Goal: Task Accomplishment & Management: Manage account settings

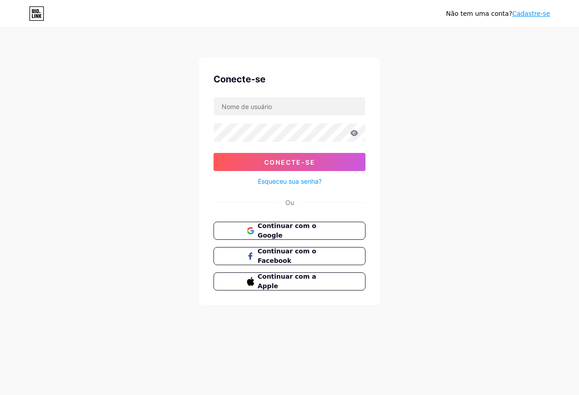
click at [376, 51] on div "Não tem uma conta? Cadastre-se Conecte-se Conecte-se Esqueceu sua senha? Ou Con…" at bounding box center [289, 167] width 579 height 334
click at [261, 254] on font "Continuar com o Facebook" at bounding box center [286, 255] width 59 height 17
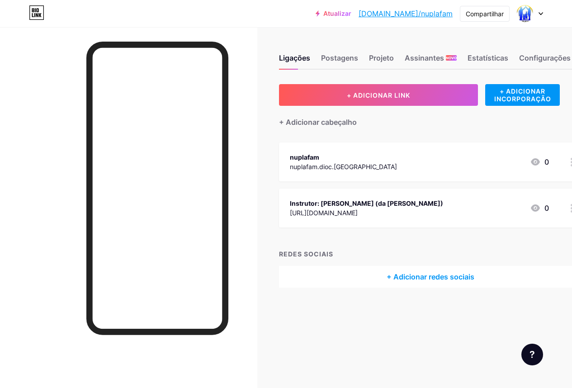
click at [332, 203] on font "Instrutor: [PERSON_NAME] (da [PERSON_NAME])" at bounding box center [366, 203] width 153 height 8
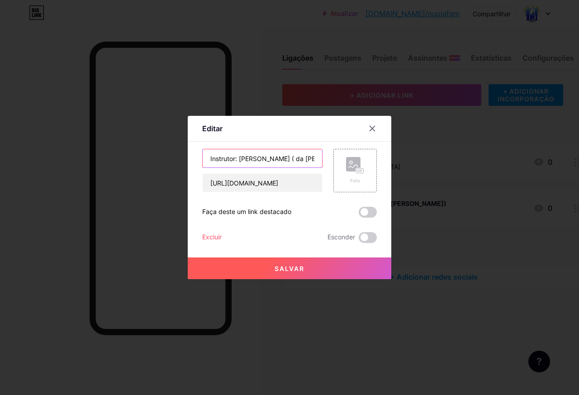
click at [269, 161] on input "Instrutor: [PERSON_NAME] ( da [PERSON_NAME] )" at bounding box center [262, 158] width 119 height 18
drag, startPoint x: 261, startPoint y: 160, endPoint x: 306, endPoint y: 162, distance: 44.8
click at [306, 162] on input "Instrutor: [PERSON_NAME] ( da [PERSON_NAME] )" at bounding box center [262, 158] width 119 height 18
type input "Instrutor: [PERSON_NAME]"
click at [360, 174] on div "Foto" at bounding box center [355, 170] width 18 height 27
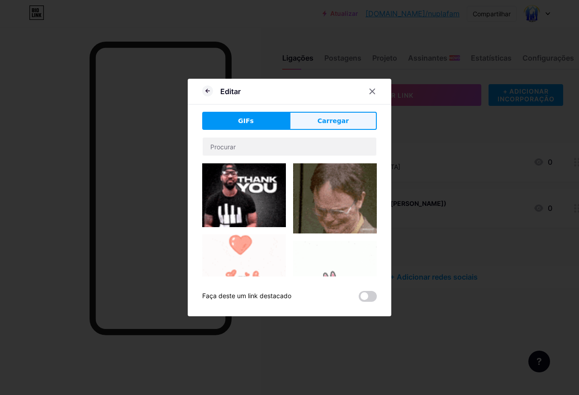
click at [326, 129] on button "Carregar" at bounding box center [332, 121] width 87 height 18
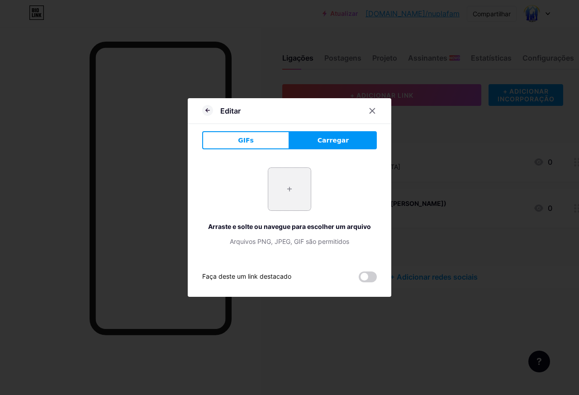
click at [278, 195] on input "file" at bounding box center [289, 189] width 43 height 43
type input "C:\fakepath\WhatsApp Image [DATE] 14.13.48.jpeg"
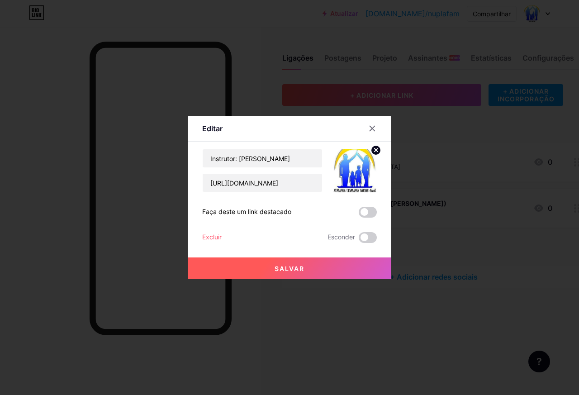
drag, startPoint x: 288, startPoint y: 269, endPoint x: 281, endPoint y: 269, distance: 6.8
click at [288, 269] on font "Salvar" at bounding box center [290, 269] width 30 height 8
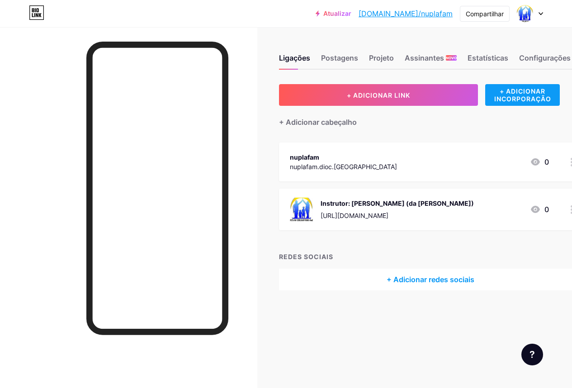
click at [524, 91] on font "+ ADICIONAR INCORPORAÇÃO" at bounding box center [522, 94] width 57 height 15
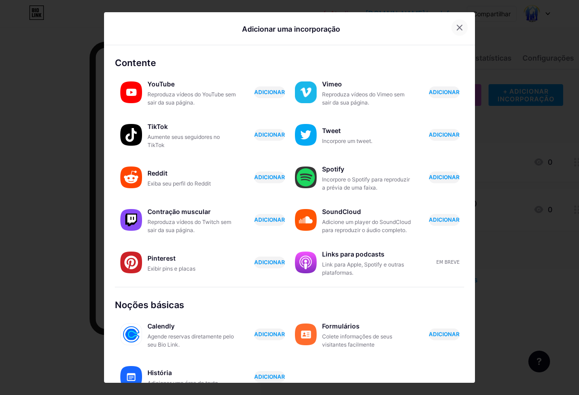
click at [456, 26] on icon at bounding box center [459, 27] width 7 height 7
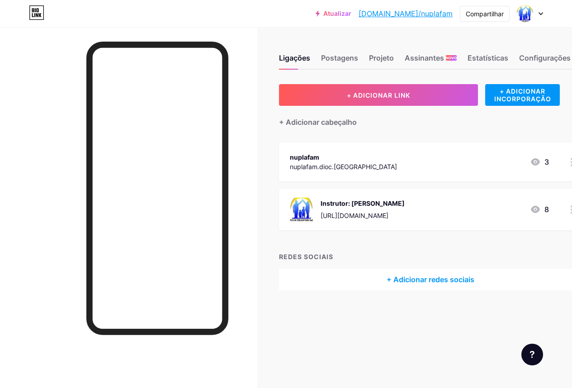
click at [307, 209] on img at bounding box center [302, 210] width 24 height 24
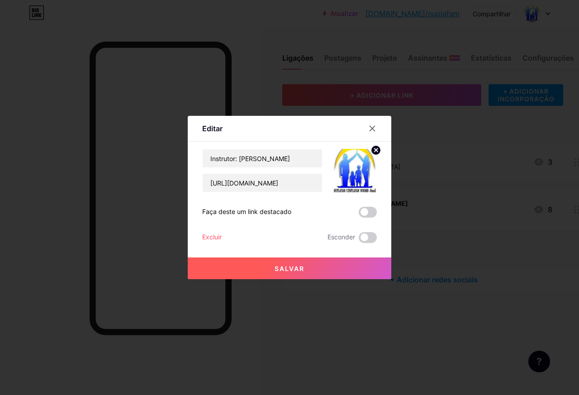
click at [355, 161] on img at bounding box center [354, 170] width 43 height 43
click at [375, 151] on icon at bounding box center [376, 149] width 3 height 3
click at [350, 166] on rect at bounding box center [353, 164] width 14 height 14
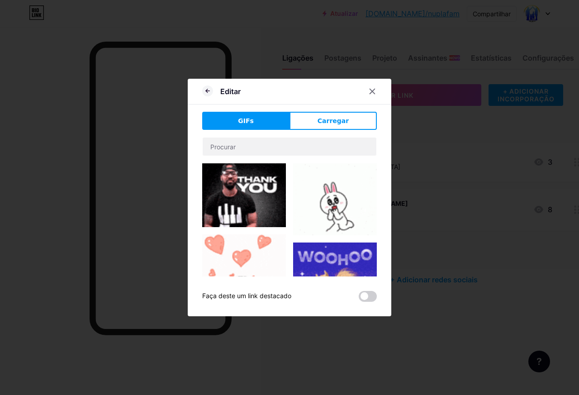
drag, startPoint x: 368, startPoint y: 90, endPoint x: 369, endPoint y: 142, distance: 51.1
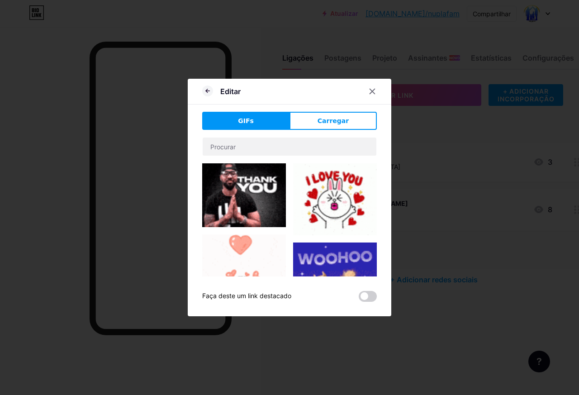
click at [370, 90] on icon at bounding box center [372, 91] width 5 height 5
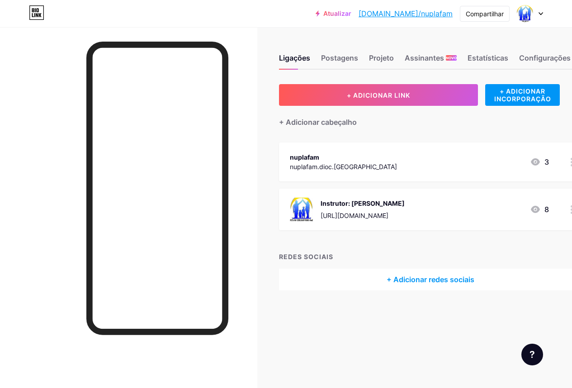
click at [375, 208] on div "Instrutor: Damião https://contate.me/5524988254020" at bounding box center [363, 210] width 84 height 24
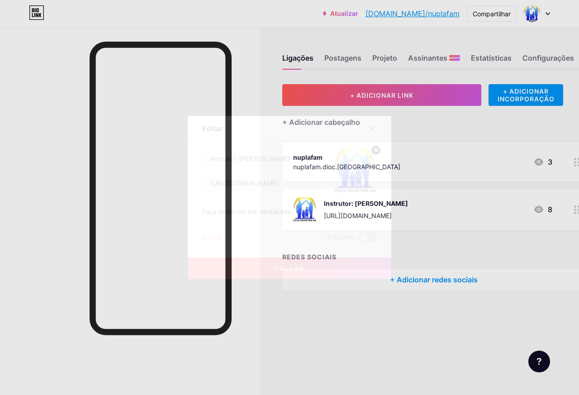
click at [375, 149] on icon at bounding box center [376, 149] width 3 height 3
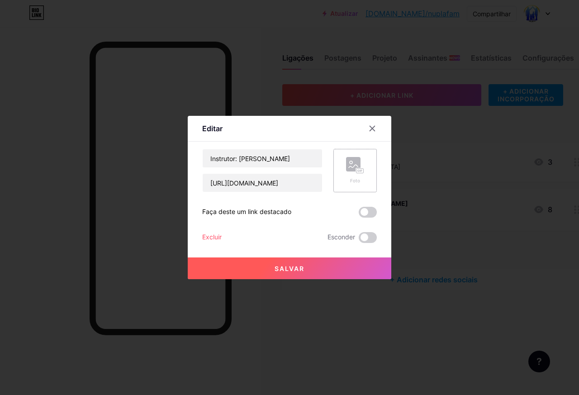
click at [356, 172] on rect at bounding box center [359, 171] width 7 height 5
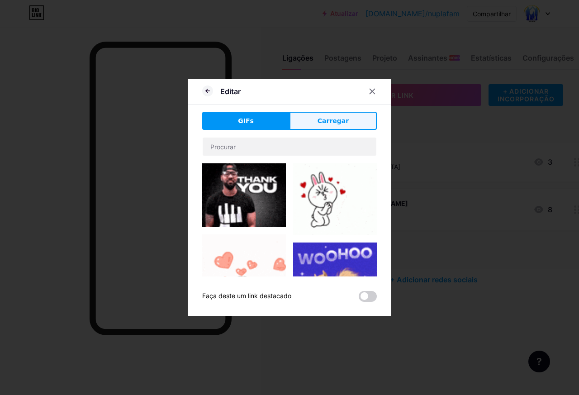
click at [358, 121] on button "Carregar" at bounding box center [332, 121] width 87 height 18
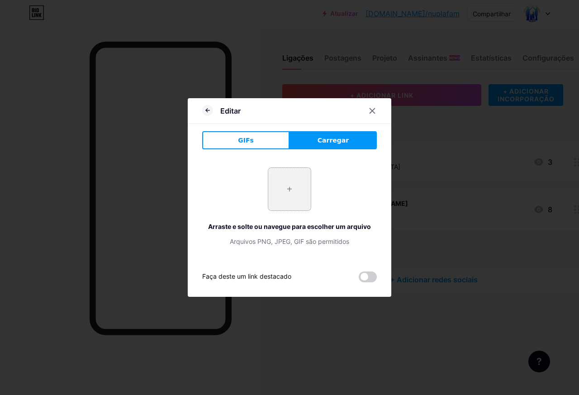
click at [282, 189] on input "file" at bounding box center [289, 189] width 43 height 43
type input "C:\fakepath\WhatsApp Image 2025-08-14 at 14.21.15.jpeg"
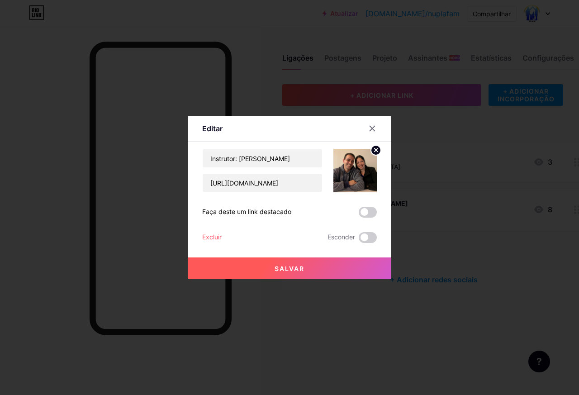
click at [271, 273] on button "Salvar" at bounding box center [290, 268] width 204 height 22
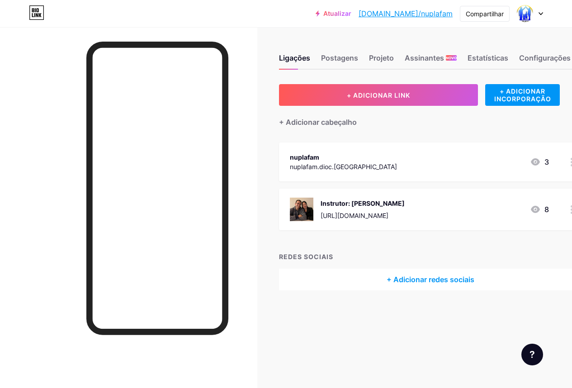
click at [354, 207] on div "Instrutor: [PERSON_NAME]" at bounding box center [363, 203] width 84 height 9
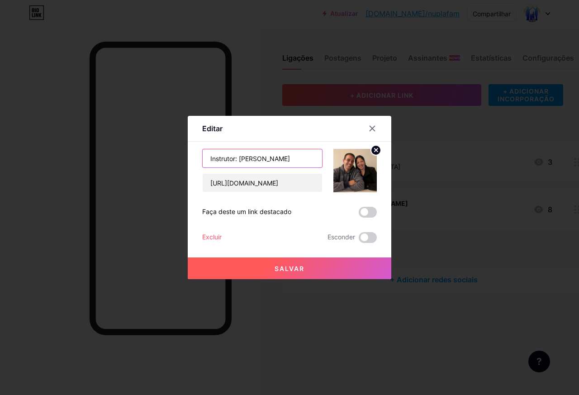
click at [282, 159] on input "Instrutor: [PERSON_NAME]" at bounding box center [262, 158] width 119 height 18
type input "Instrutor: Damião e Angélica"
click at [321, 272] on button "Salvar" at bounding box center [290, 268] width 204 height 22
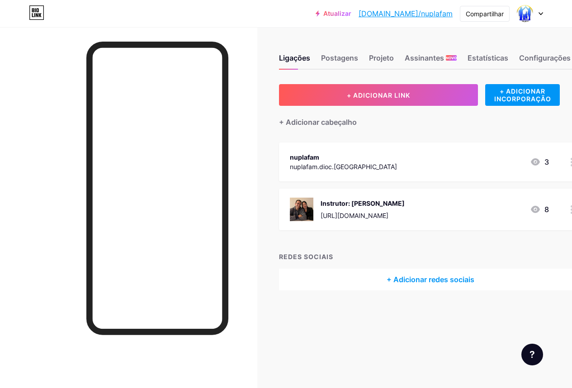
click at [346, 203] on font "Instrutor: [PERSON_NAME]" at bounding box center [363, 203] width 84 height 8
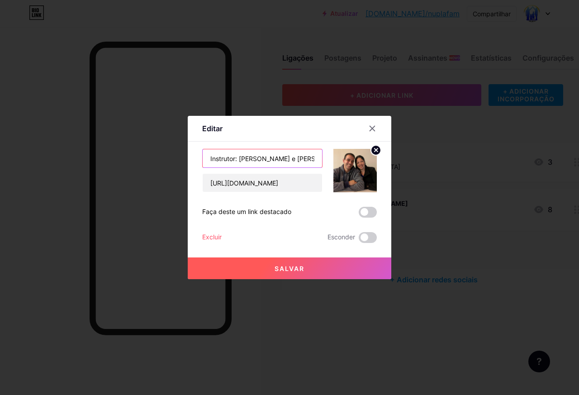
click at [232, 159] on input "Instrutor: Damião e Angélica" at bounding box center [262, 158] width 119 height 18
type input "Instrutores: Damião e Angélica"
click at [299, 268] on font "Salvar" at bounding box center [290, 269] width 30 height 8
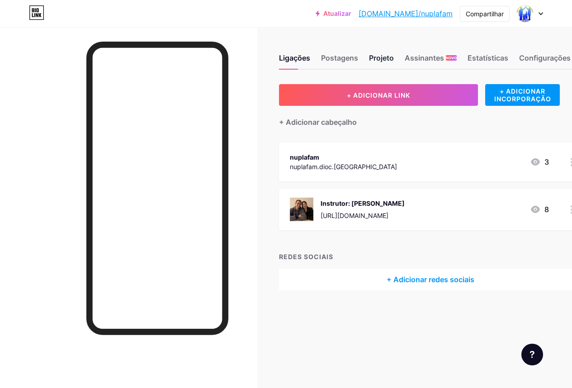
click at [387, 60] on font "Projeto" at bounding box center [381, 57] width 25 height 9
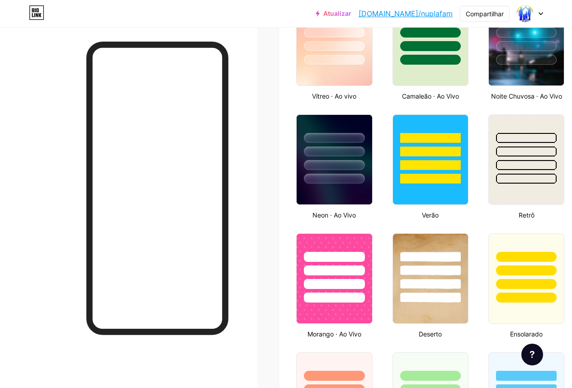
scroll to position [585, 0]
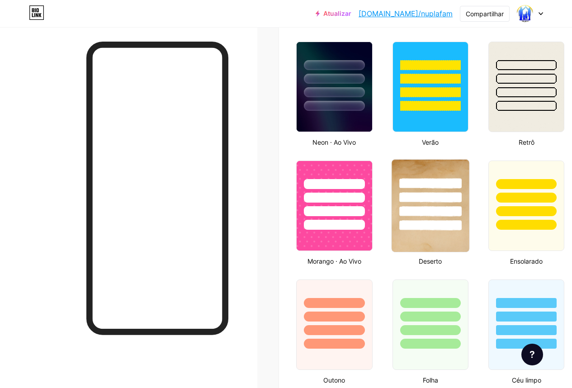
click at [449, 173] on div at bounding box center [430, 195] width 77 height 71
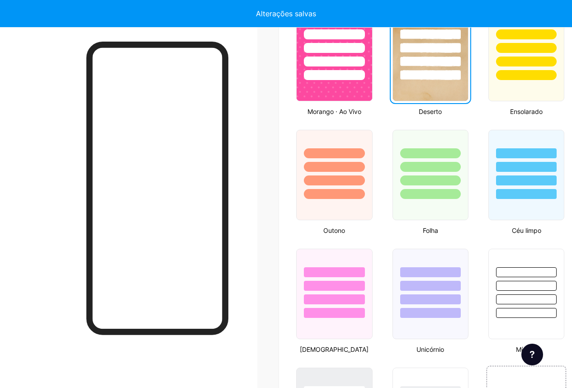
scroll to position [739, 0]
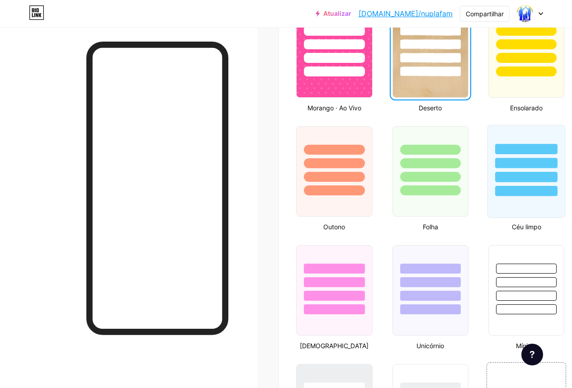
click at [534, 163] on div at bounding box center [526, 163] width 62 height 10
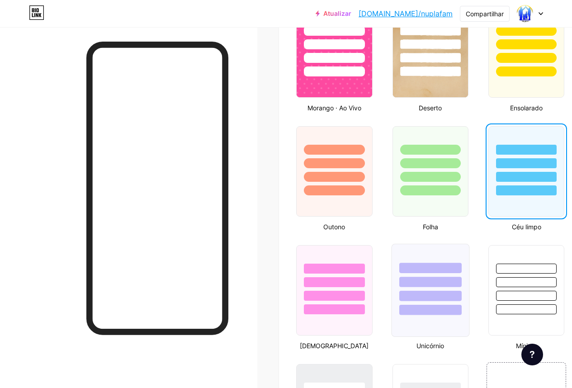
click at [431, 300] on div at bounding box center [430, 296] width 62 height 10
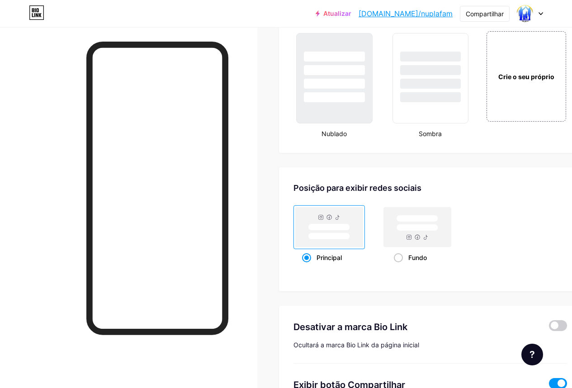
scroll to position [1062, 0]
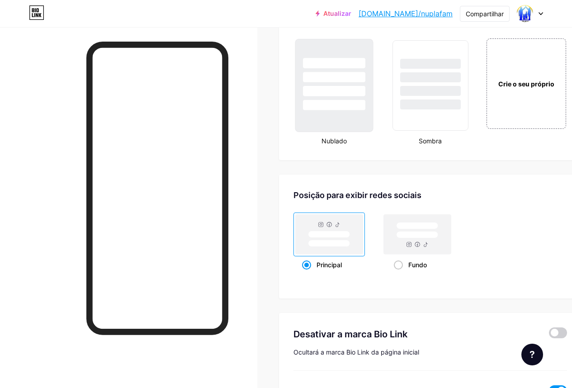
click at [350, 97] on div at bounding box center [334, 74] width 77 height 71
click at [445, 94] on div at bounding box center [430, 91] width 62 height 10
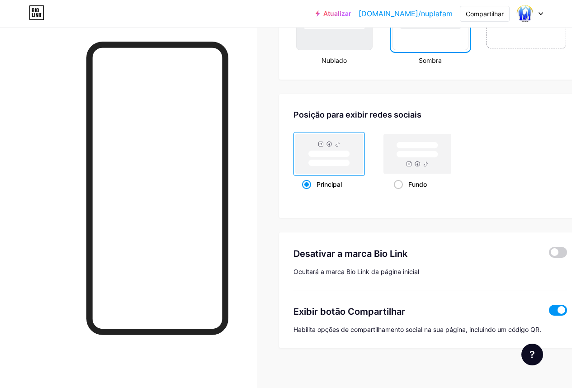
scroll to position [1145, 0]
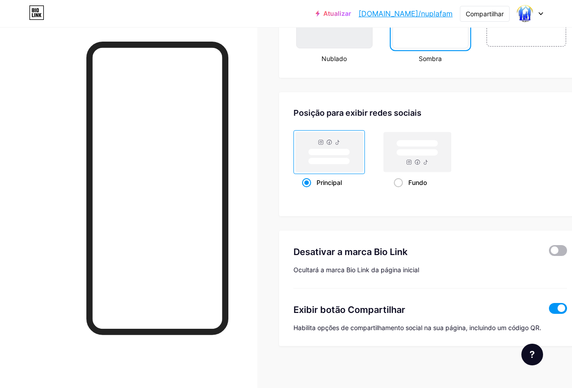
click at [560, 253] on span at bounding box center [558, 250] width 18 height 11
click at [549, 253] on input "checkbox" at bounding box center [549, 253] width 0 height 0
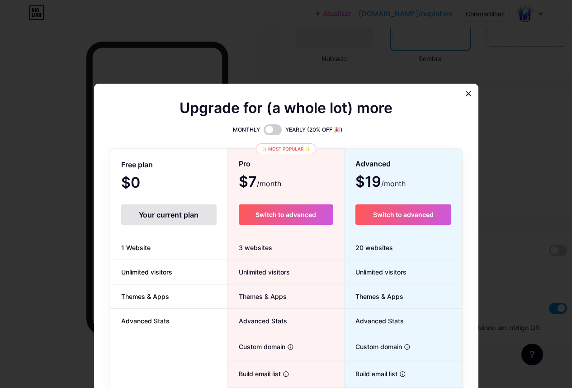
scroll to position [1142, 0]
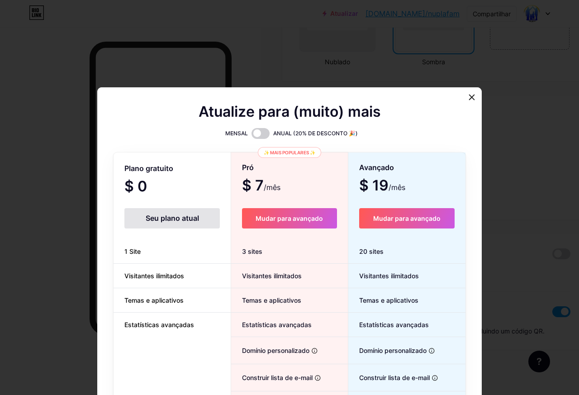
drag, startPoint x: 468, startPoint y: 93, endPoint x: 466, endPoint y: 98, distance: 5.2
click at [468, 94] on div at bounding box center [472, 97] width 16 height 16
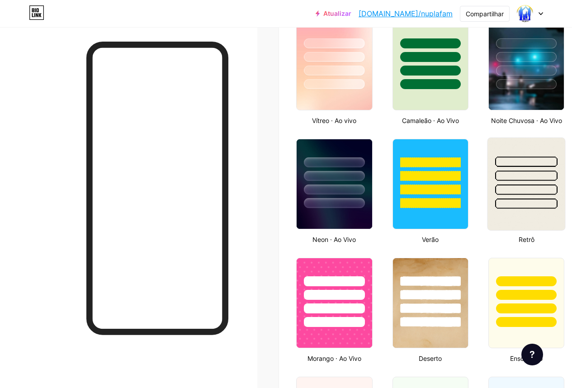
scroll to position [486, 0]
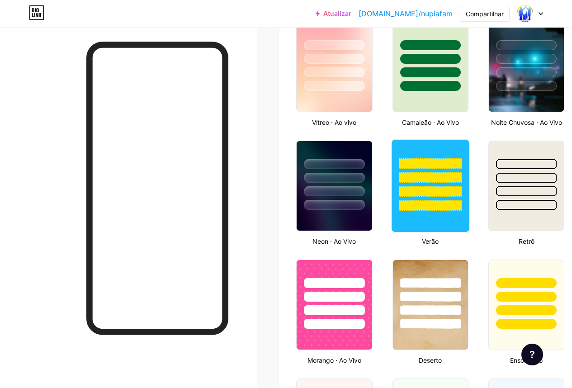
click at [450, 156] on div at bounding box center [430, 175] width 77 height 71
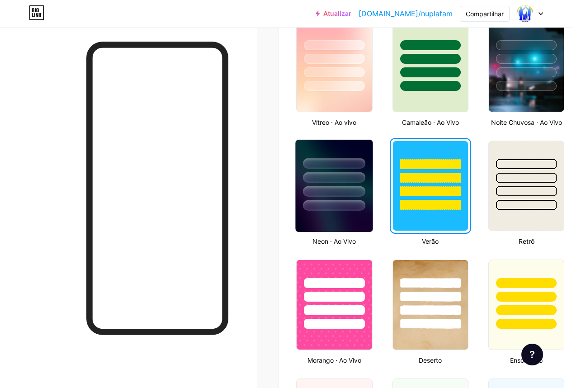
click at [360, 153] on div at bounding box center [334, 175] width 77 height 71
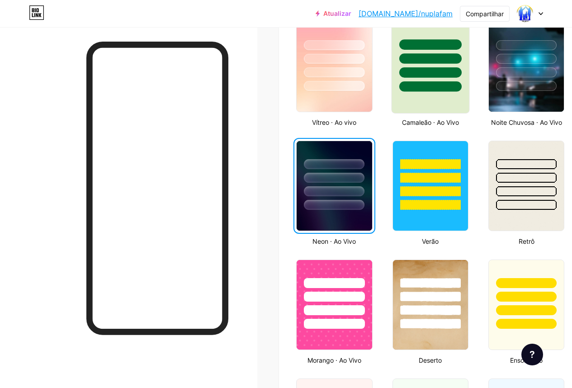
click at [445, 97] on div at bounding box center [430, 66] width 78 height 93
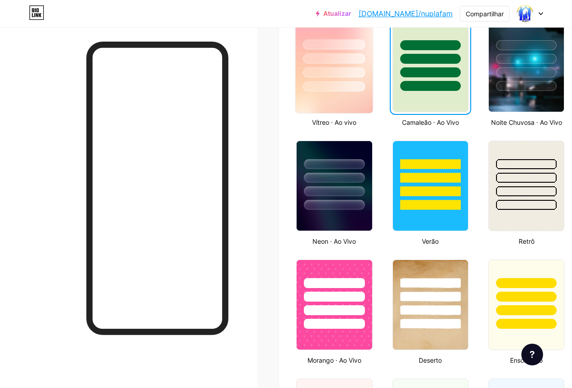
click at [358, 100] on img at bounding box center [334, 67] width 77 height 92
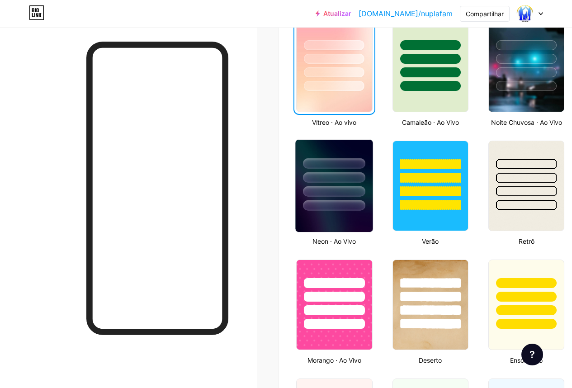
click at [346, 147] on div at bounding box center [334, 175] width 77 height 71
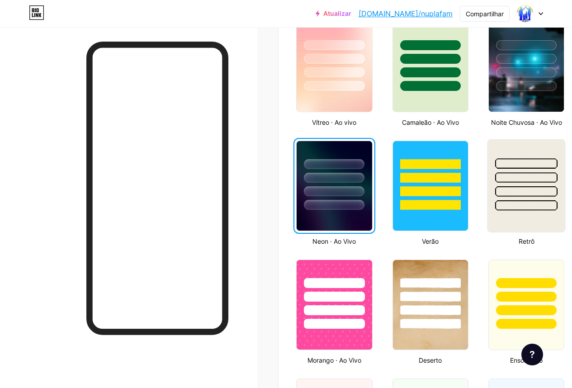
click at [534, 185] on div at bounding box center [526, 175] width 77 height 71
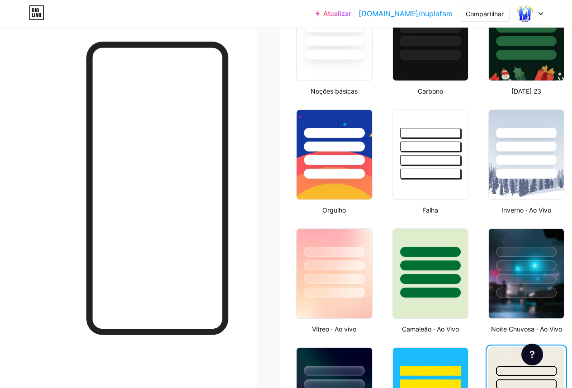
scroll to position [260, 0]
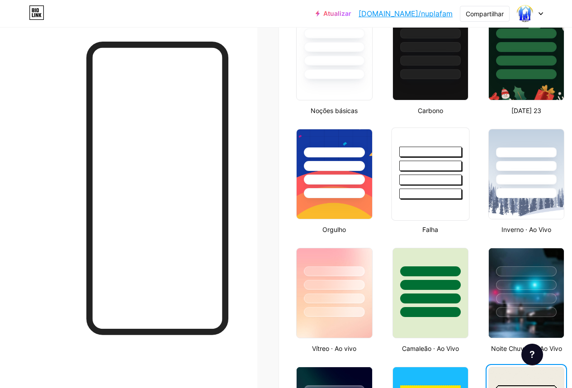
click at [430, 179] on div at bounding box center [430, 180] width 62 height 10
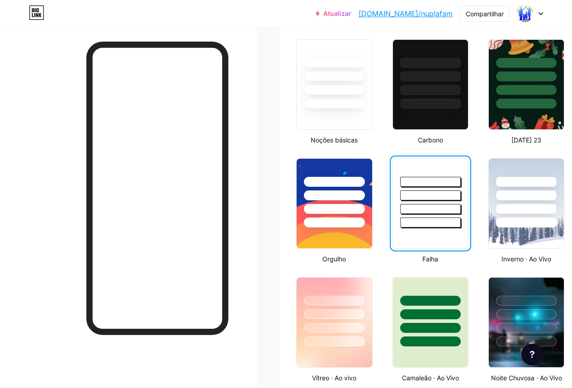
scroll to position [215, 0]
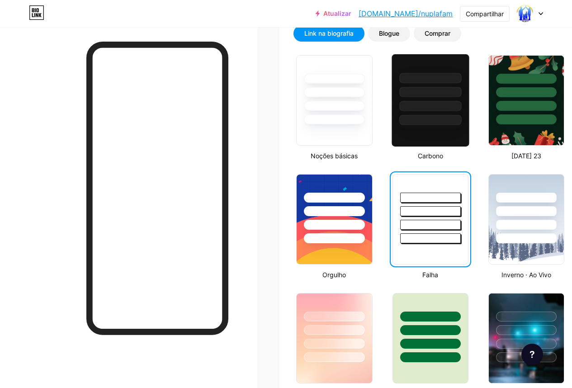
click at [436, 128] on div at bounding box center [430, 100] width 78 height 93
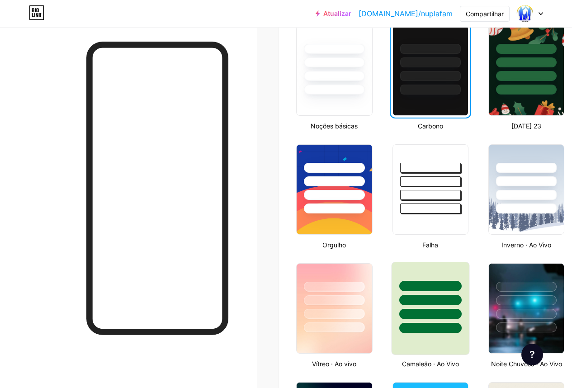
scroll to position [260, 0]
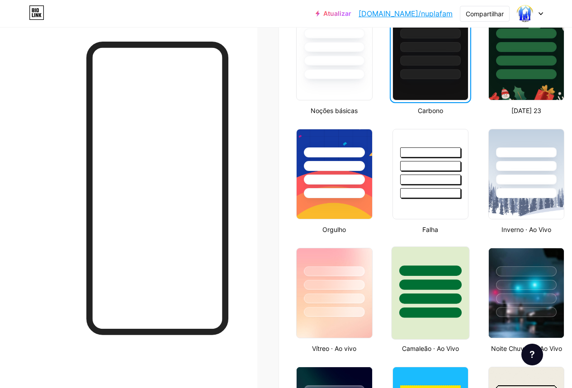
click at [437, 254] on div at bounding box center [430, 282] width 77 height 71
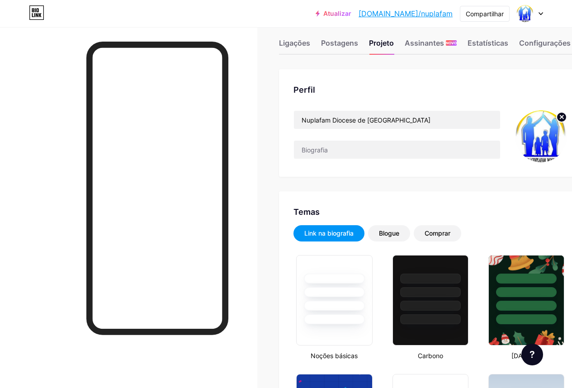
scroll to position [0, 0]
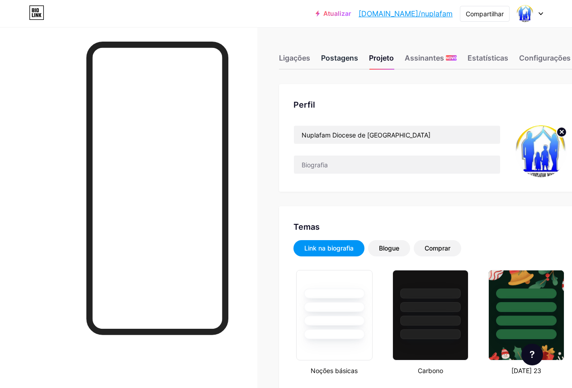
click at [340, 60] on font "Postagens" at bounding box center [339, 57] width 37 height 9
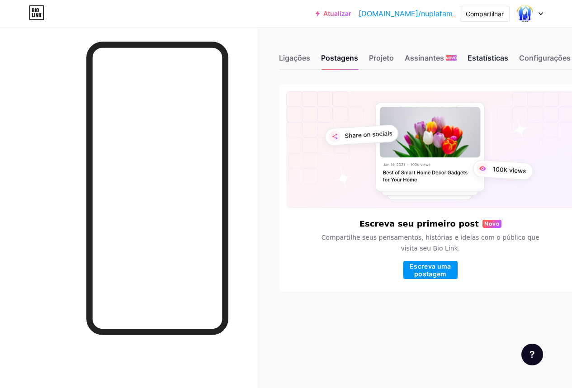
click at [493, 57] on font "Estatísticas" at bounding box center [488, 57] width 41 height 9
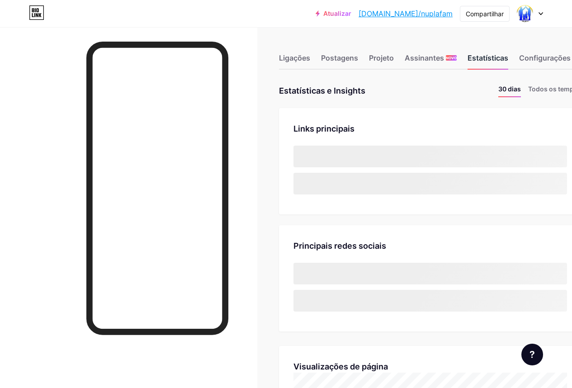
scroll to position [388, 572]
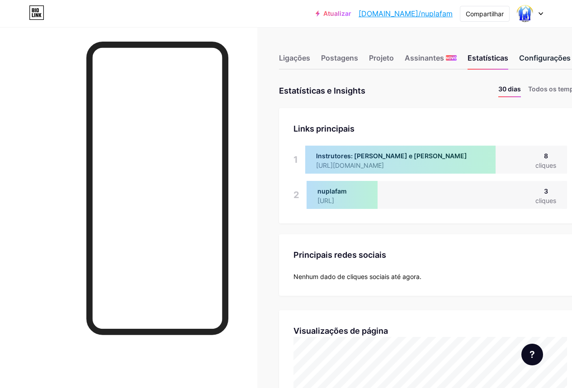
click at [548, 61] on font "Configurações" at bounding box center [545, 57] width 52 height 9
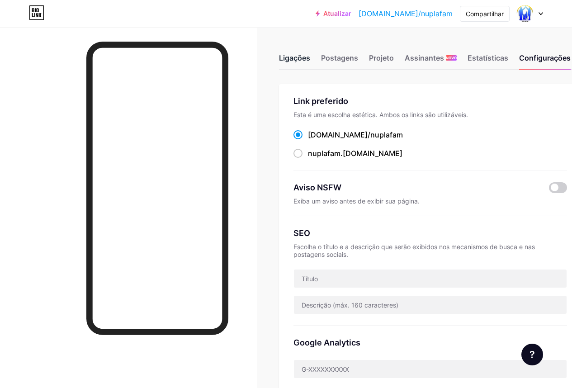
click at [308, 52] on div "Ligações Postagens Projeto Assinantes NOVO Estatísticas Configurações" at bounding box center [430, 54] width 303 height 32
click at [306, 56] on font "Ligações" at bounding box center [294, 57] width 31 height 9
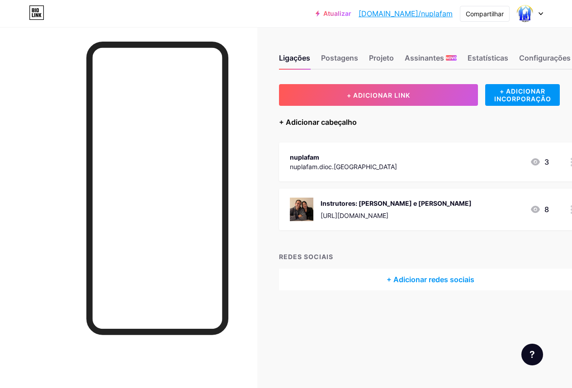
click at [315, 122] on font "+ Adicionar cabeçalho" at bounding box center [318, 122] width 78 height 9
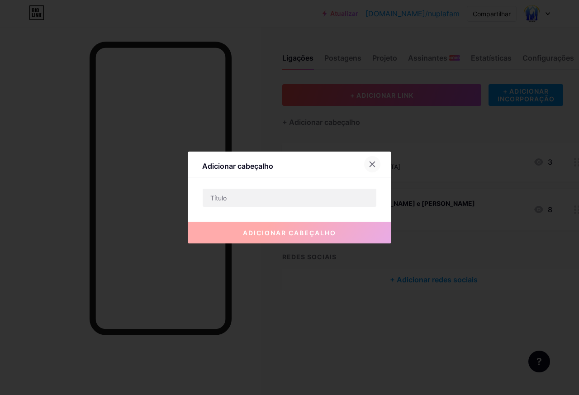
click at [369, 167] on icon at bounding box center [372, 164] width 7 height 7
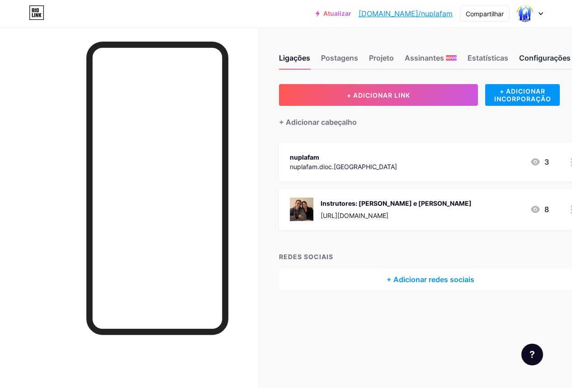
click at [554, 59] on font "Configurações" at bounding box center [545, 57] width 52 height 9
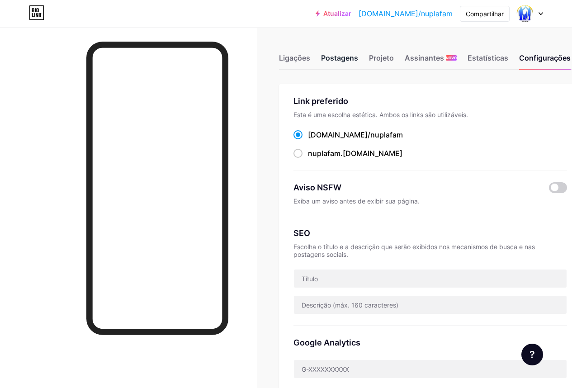
click at [336, 57] on font "Postagens" at bounding box center [339, 57] width 37 height 9
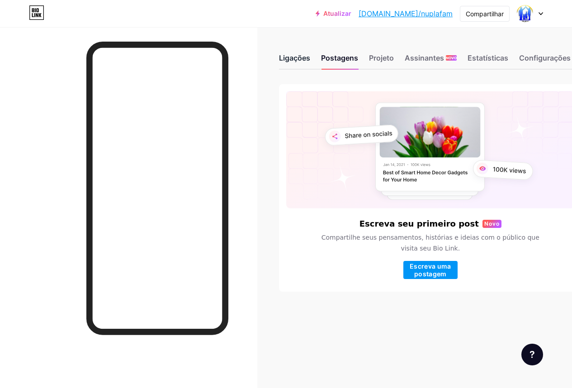
click at [299, 57] on font "Ligações" at bounding box center [294, 57] width 31 height 9
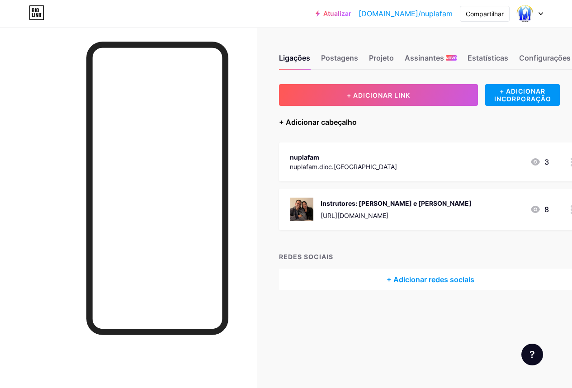
click at [322, 123] on font "+ Adicionar cabeçalho" at bounding box center [318, 122] width 78 height 9
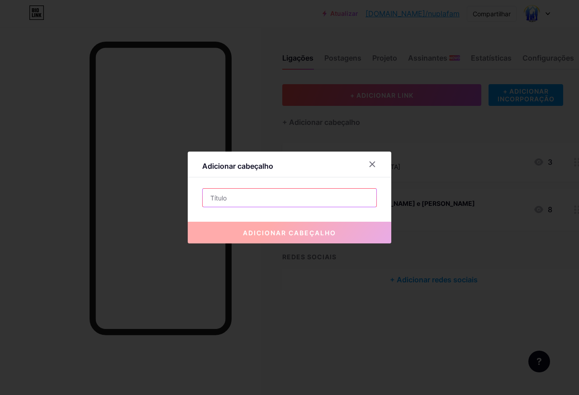
click at [281, 200] on input "text" at bounding box center [290, 198] width 174 height 18
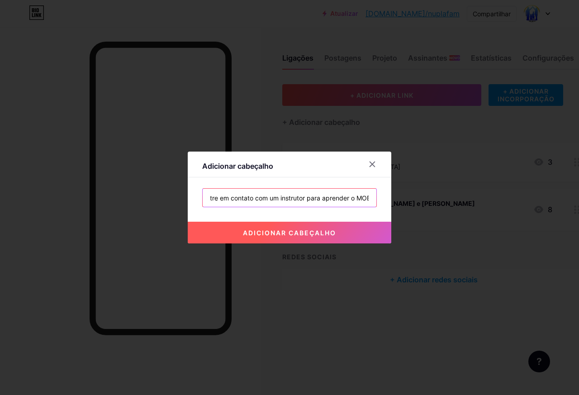
scroll to position [0, 12]
type input "Entre em contato com um instrutor para aprender o MOB"
drag, startPoint x: 283, startPoint y: 232, endPoint x: 296, endPoint y: 232, distance: 12.7
click at [284, 233] on font "adicionar cabeçalho" at bounding box center [289, 233] width 93 height 8
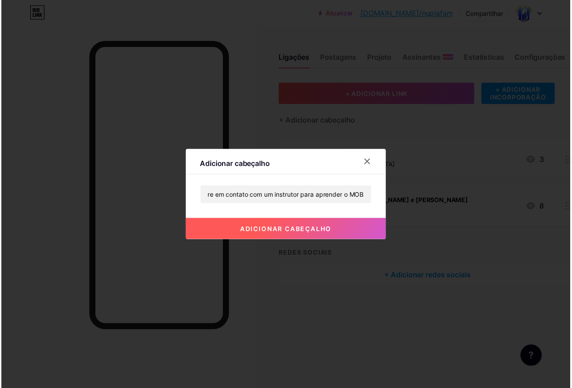
scroll to position [0, 0]
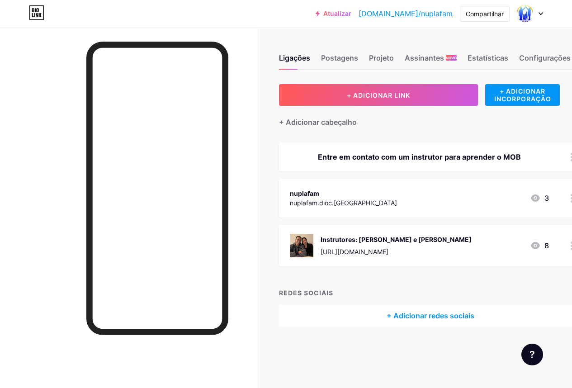
click at [341, 158] on font "Entre em contato com um instrutor para aprender o MOB" at bounding box center [419, 156] width 203 height 9
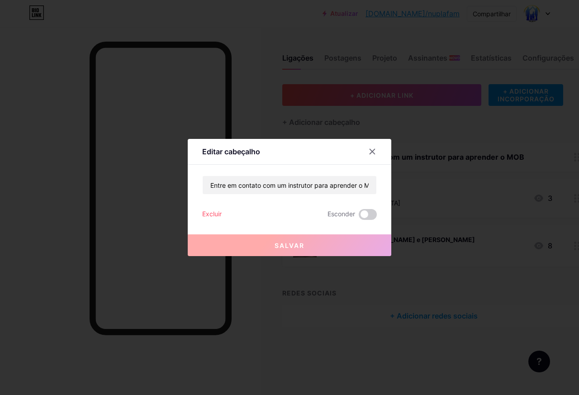
click at [211, 215] on font "Excluir" at bounding box center [211, 214] width 19 height 8
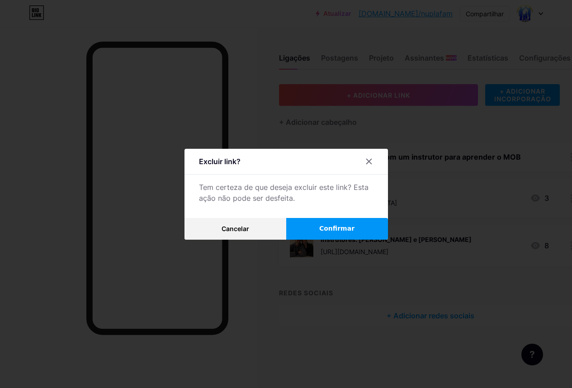
click at [318, 227] on button "Confirmar" at bounding box center [337, 229] width 102 height 22
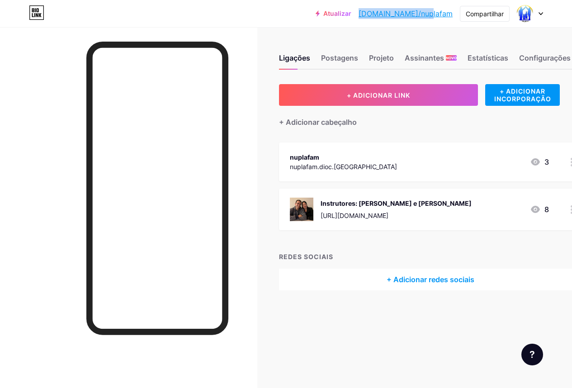
drag, startPoint x: 392, startPoint y: 15, endPoint x: 451, endPoint y: 14, distance: 58.8
click at [451, 14] on div "Atualizar bio.link/nuplaf... bio.link/nuplafam" at bounding box center [384, 13] width 137 height 16
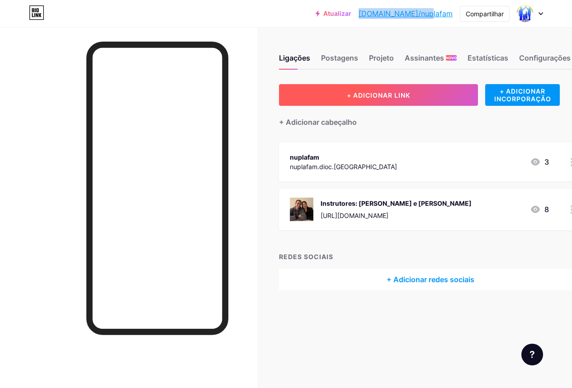
copy font "[DOMAIN_NAME]/nuplafam"
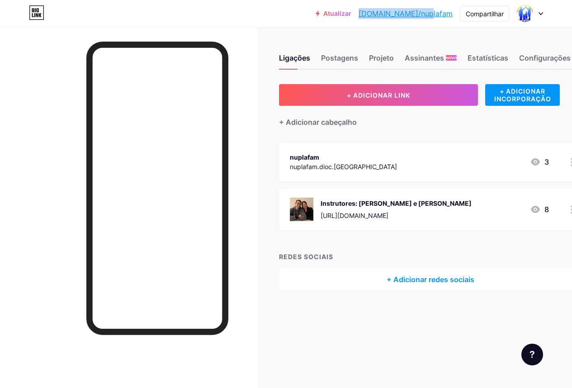
click at [534, 263] on div "REDES SOCIAIS + Adicionar redes sociais" at bounding box center [430, 271] width 303 height 38
click at [380, 202] on font "Instrutores: Damião e Angélica" at bounding box center [396, 203] width 151 height 8
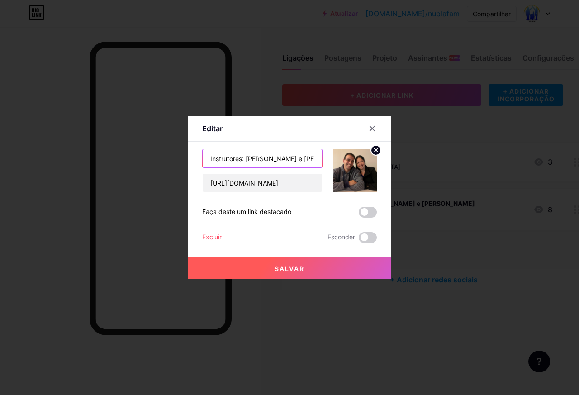
click at [304, 157] on input "Instrutores: Damião e Angélica" at bounding box center [262, 158] width 119 height 18
type input "Instrutores: Damião e Angélica ( Corrêas )"
click at [299, 272] on font "Salvar" at bounding box center [290, 269] width 30 height 8
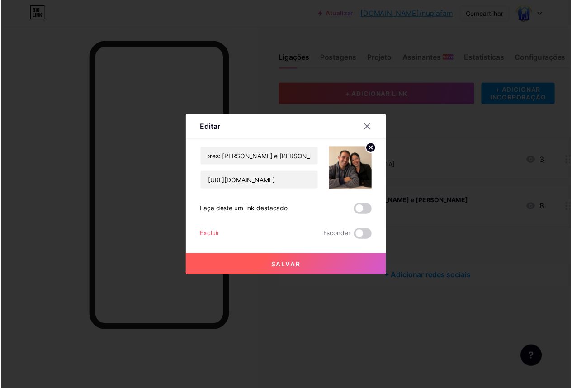
scroll to position [0, 0]
